Goal: Information Seeking & Learning: Learn about a topic

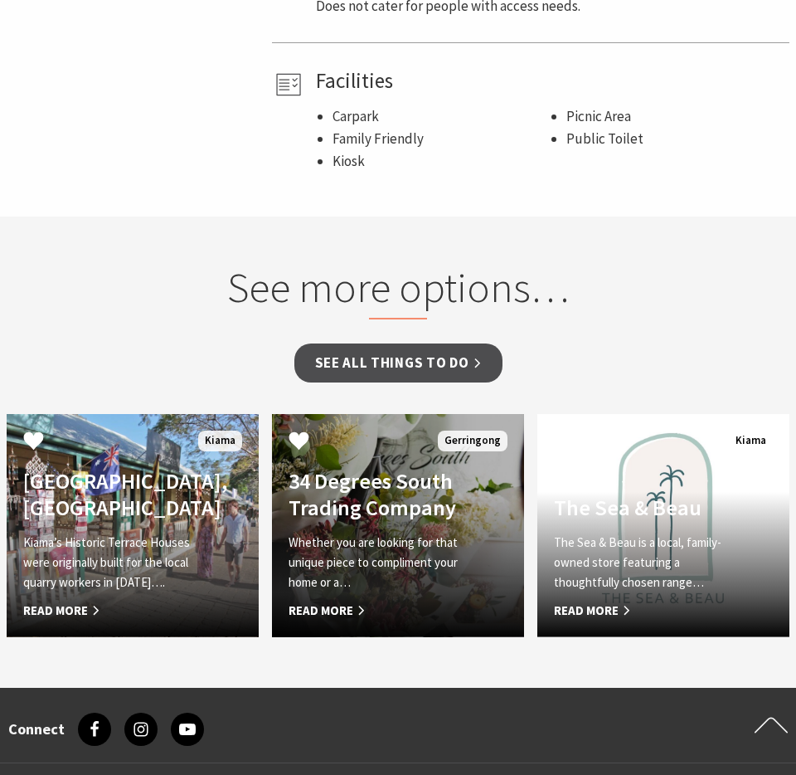
scroll to position [1369, 0]
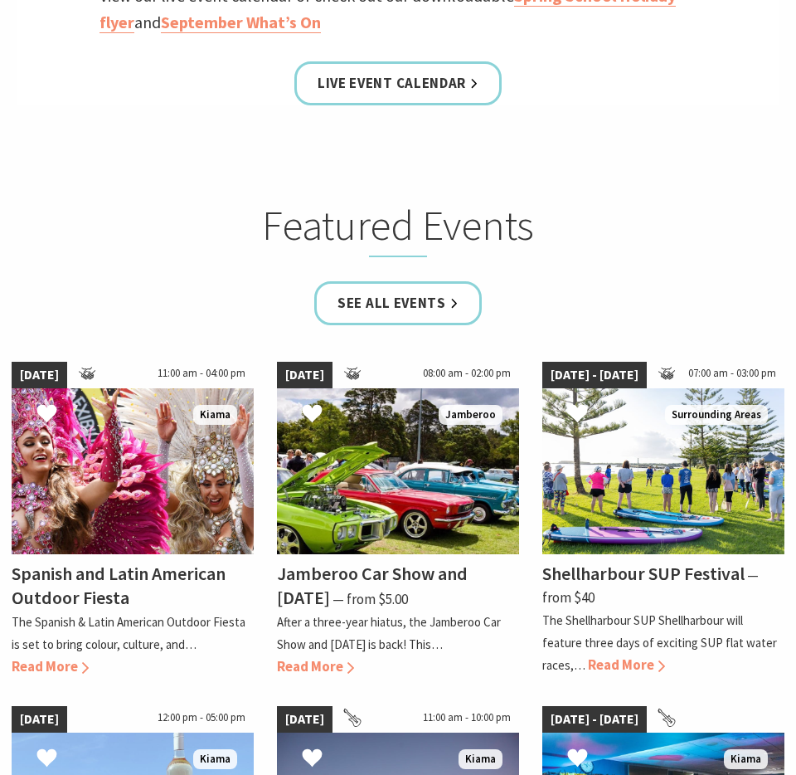
scroll to position [982, 0]
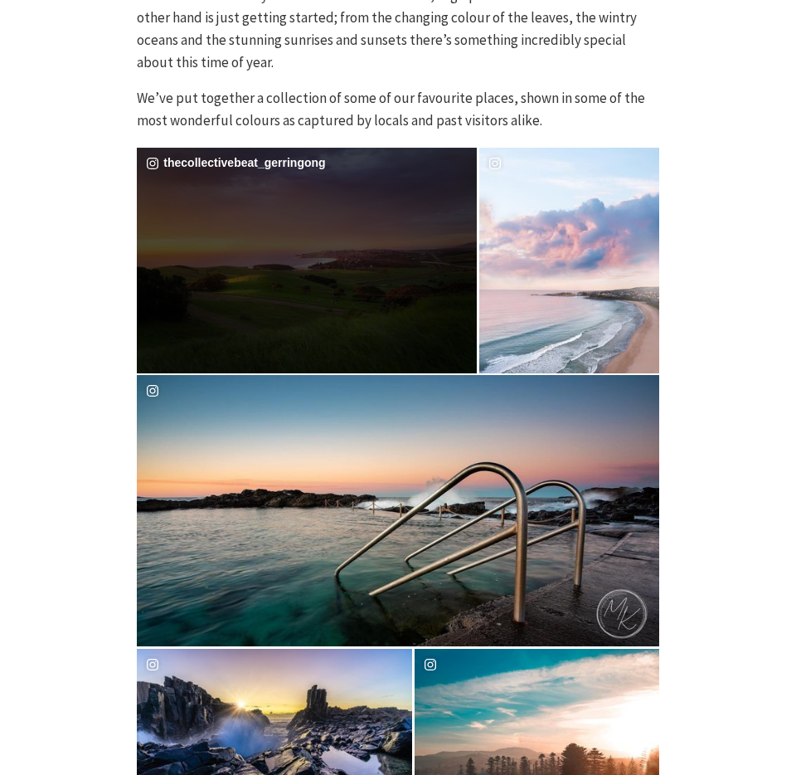
scroll to position [792, 0]
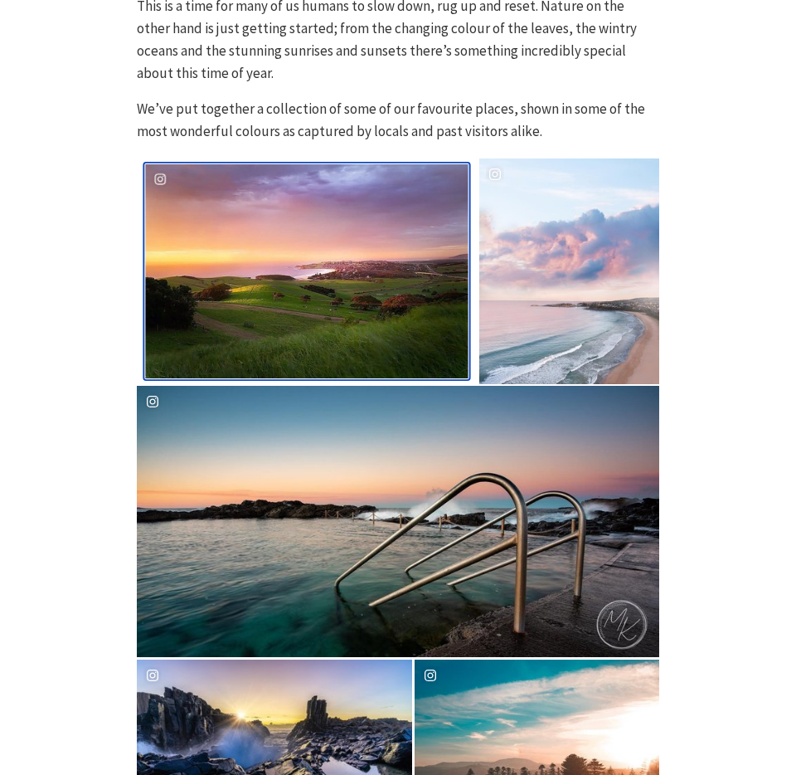
click at [308, 258] on div "thecollectivebeat_gerringong" at bounding box center [307, 271] width 323 height 214
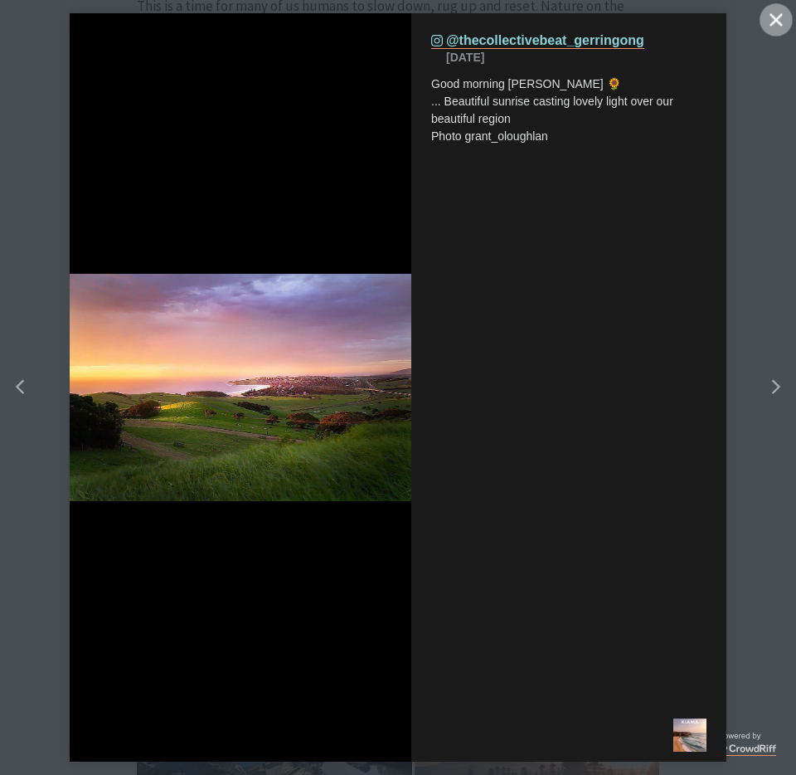
click at [781, 26] on button "Close" at bounding box center [776, 19] width 33 height 33
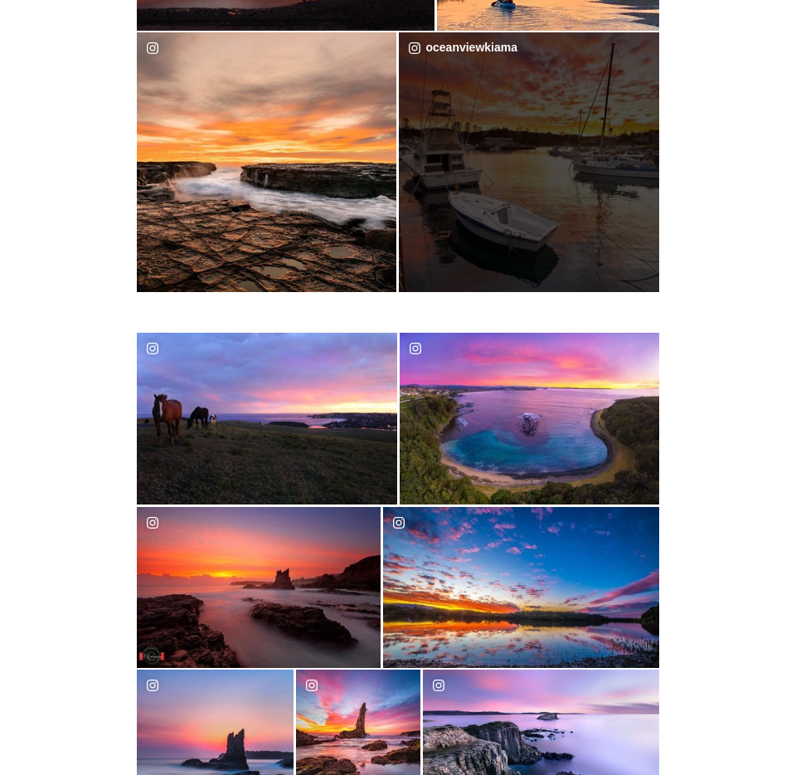
scroll to position [2098, 0]
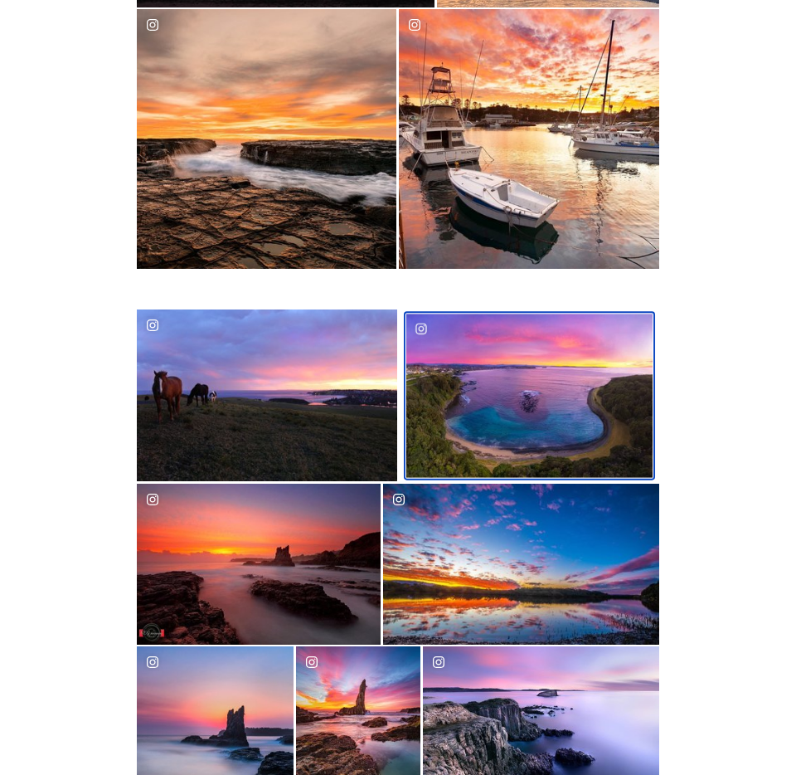
click at [524, 398] on div "image gallery, click to learn more about photo: Stunning light and colours at K…" at bounding box center [468, 395] width 124 height 163
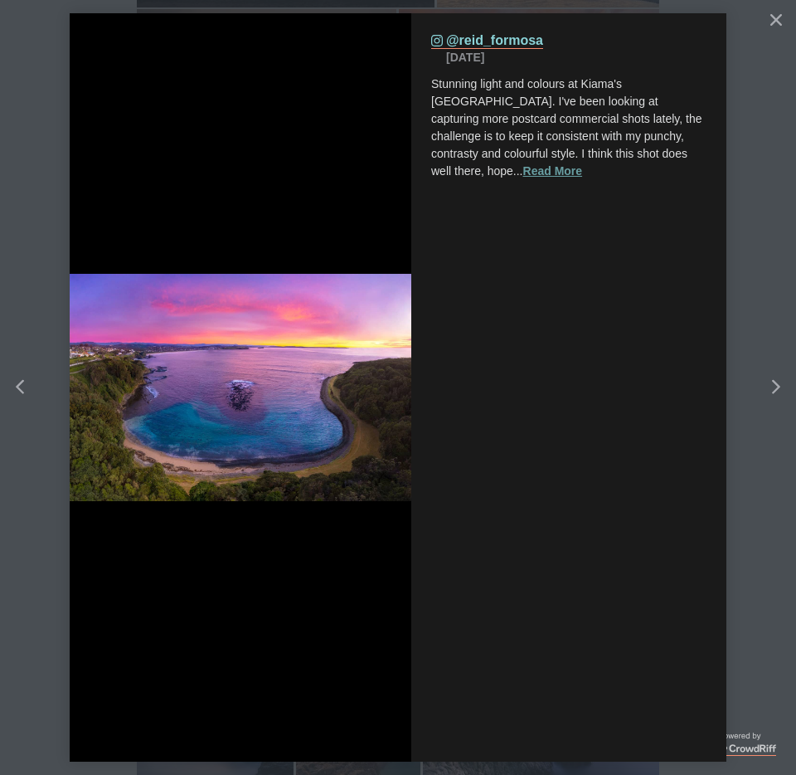
click at [523, 171] on button "Read More" at bounding box center [553, 171] width 60 height 17
click at [771, 22] on icon "close icon" at bounding box center [776, 19] width 12 height 12
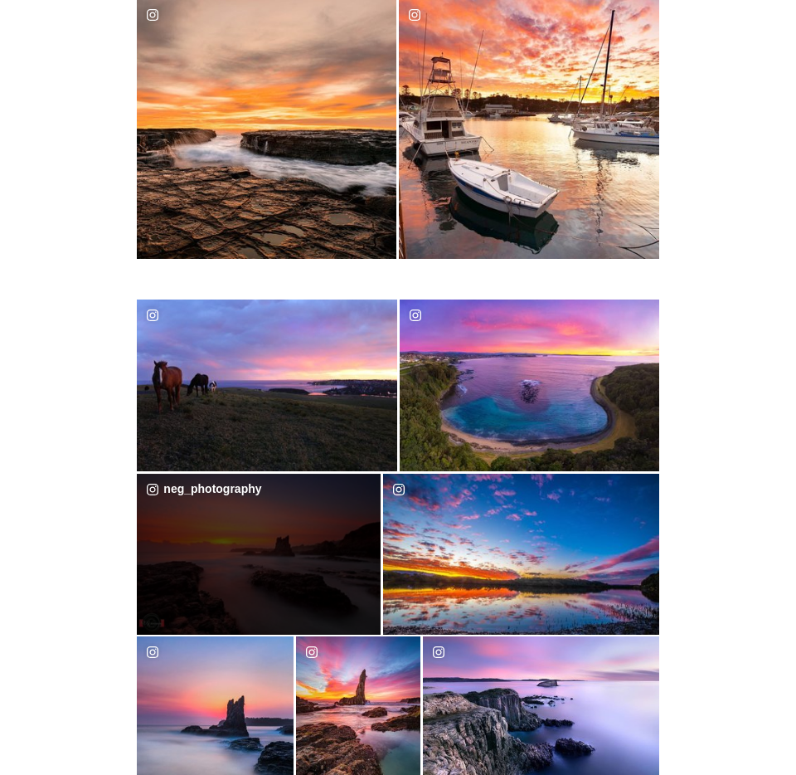
scroll to position [2108, 0]
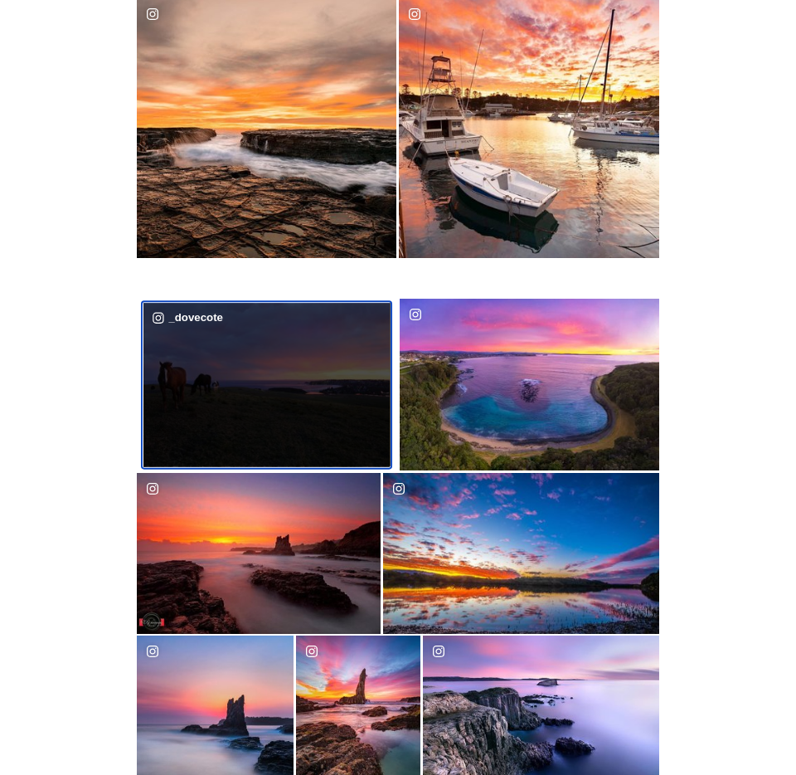
click at [240, 413] on div "image gallery, click to learn more about photo: On the private drive to _doveco…" at bounding box center [205, 384] width 124 height 163
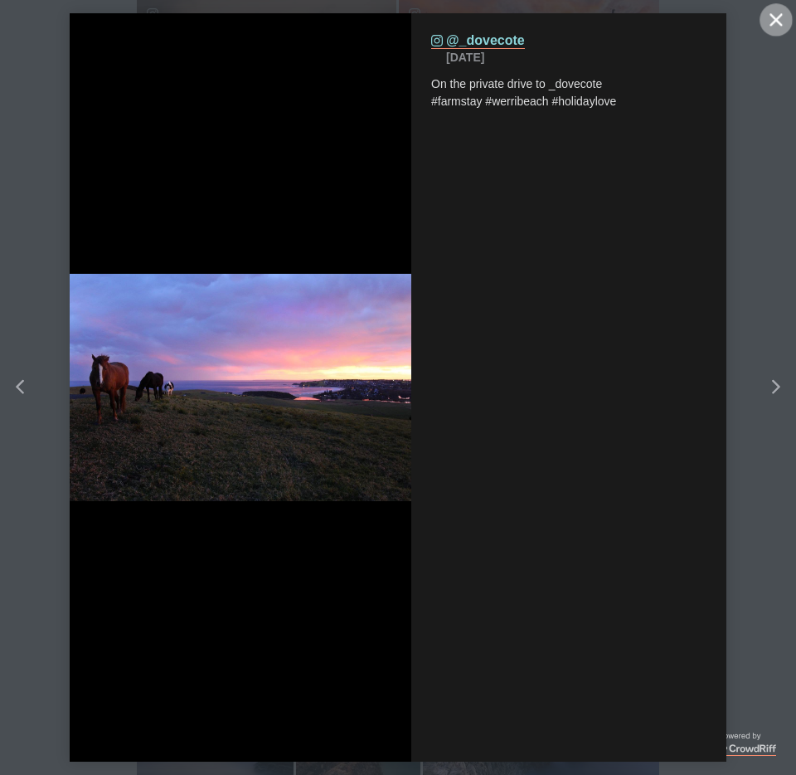
click at [769, 24] on button "Close" at bounding box center [776, 19] width 33 height 33
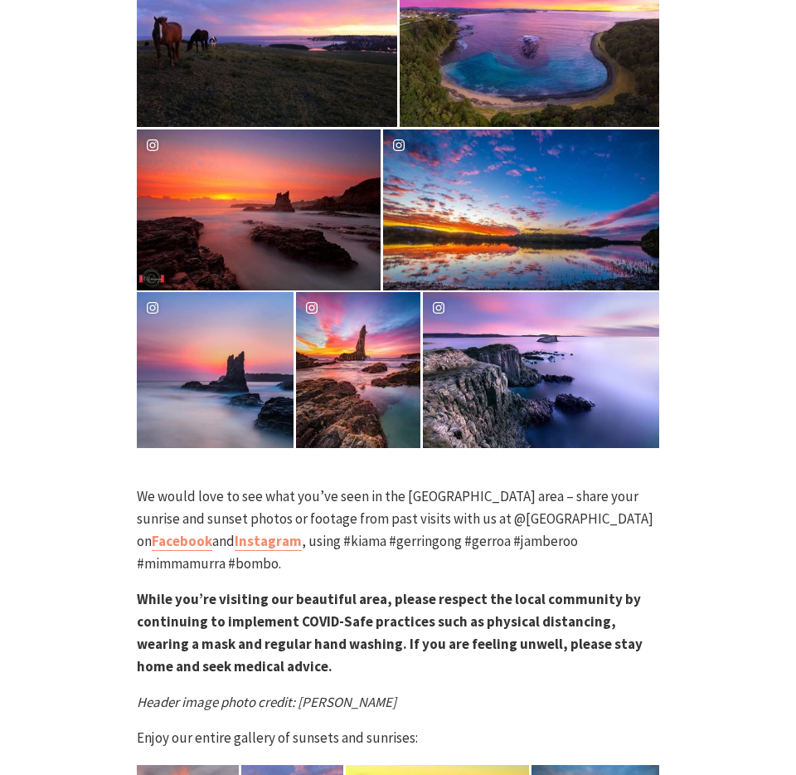
scroll to position [2526, 0]
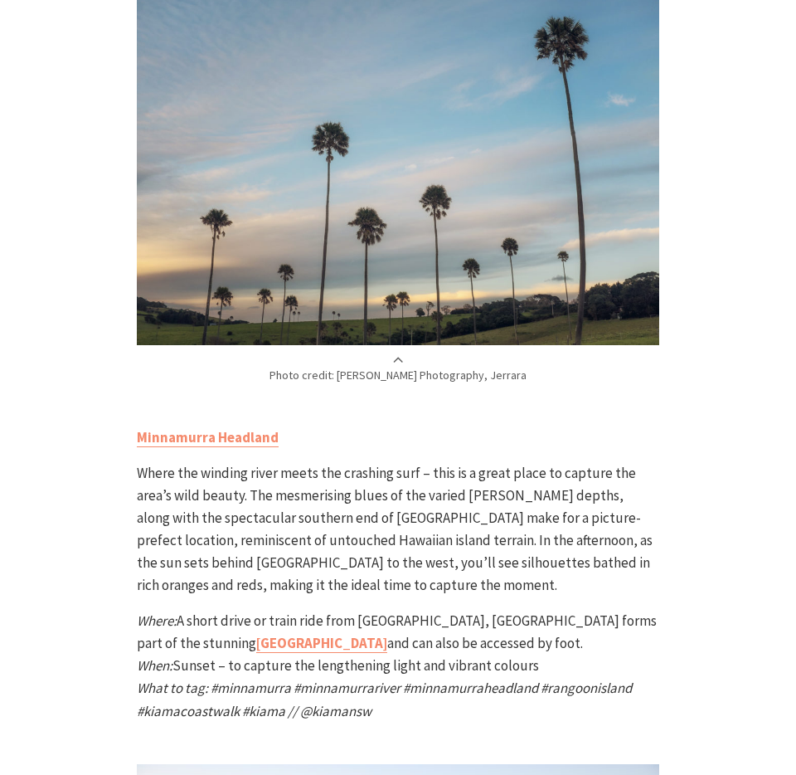
scroll to position [2881, 0]
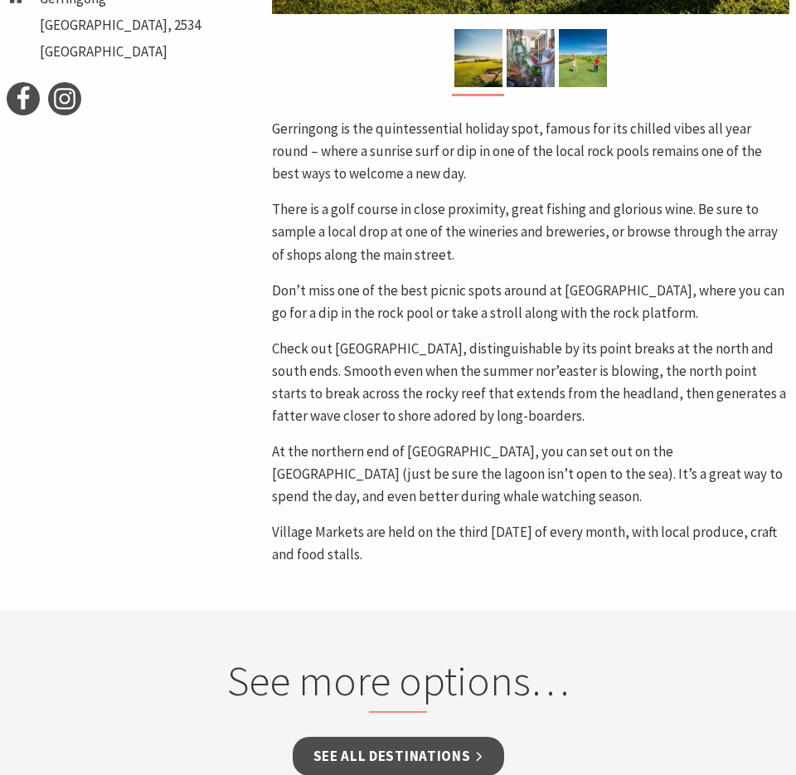
scroll to position [719, 0]
